Goal: Communication & Community: Connect with others

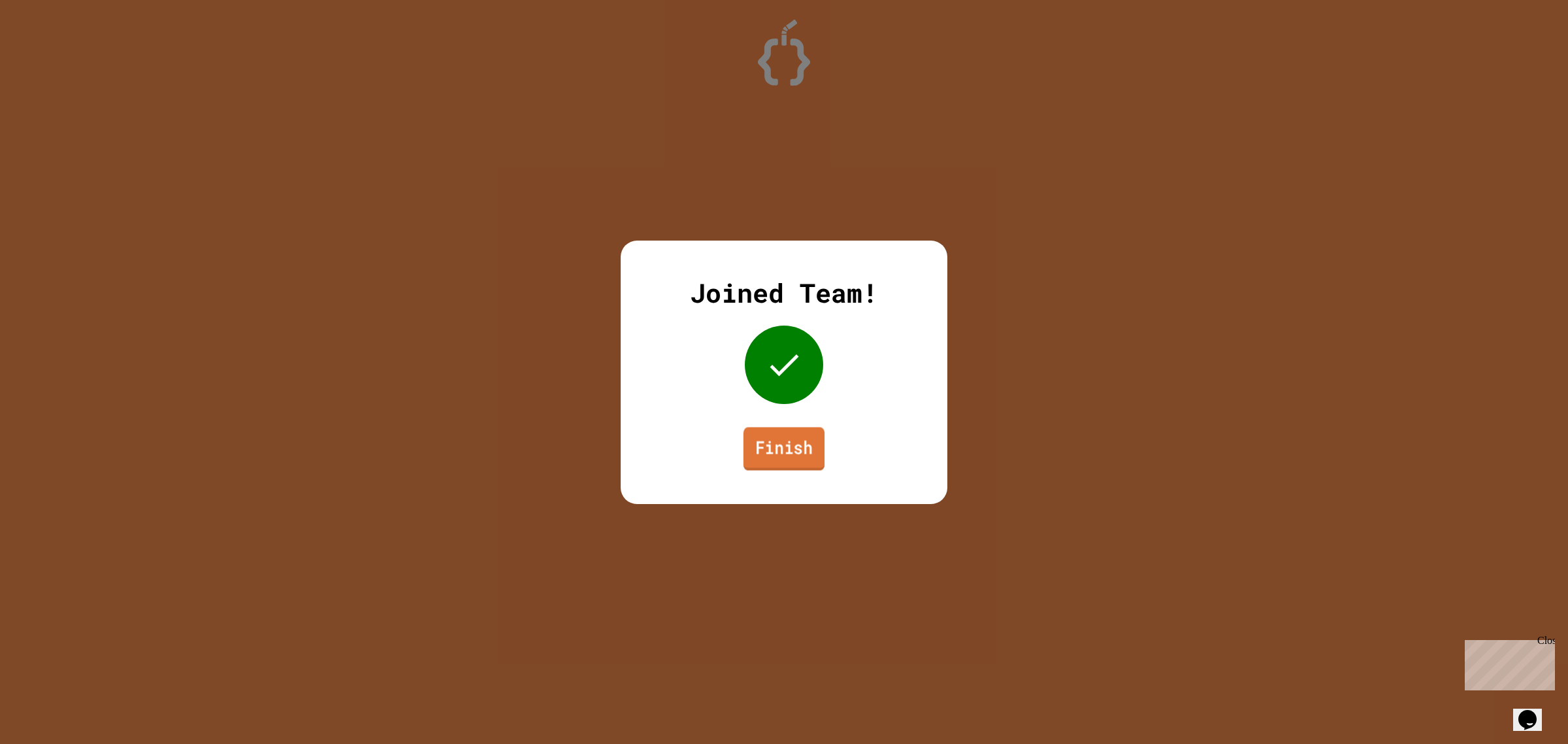
click at [781, 442] on link "Finish" at bounding box center [784, 448] width 81 height 43
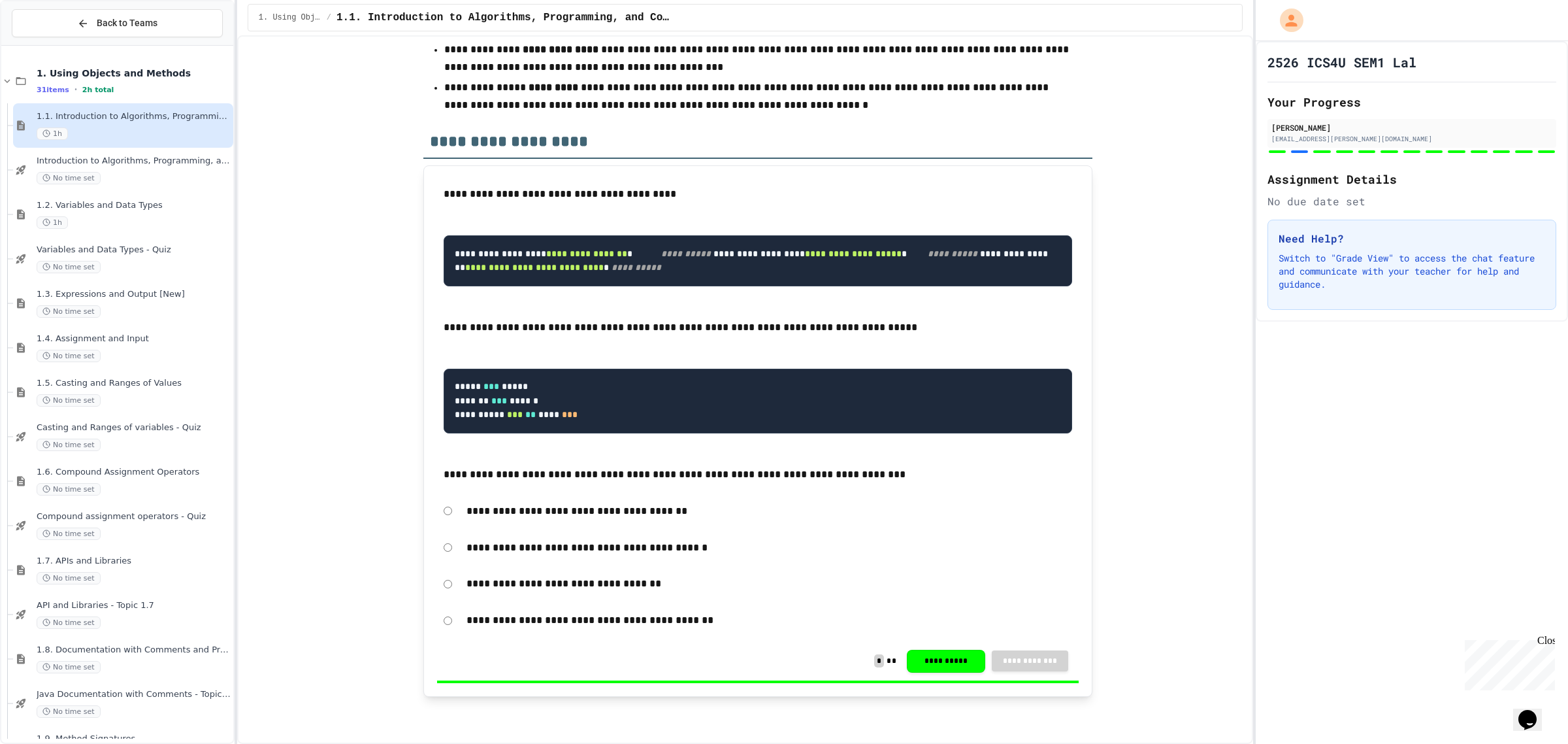
scroll to position [11561, 0]
